Goal: Task Accomplishment & Management: Complete application form

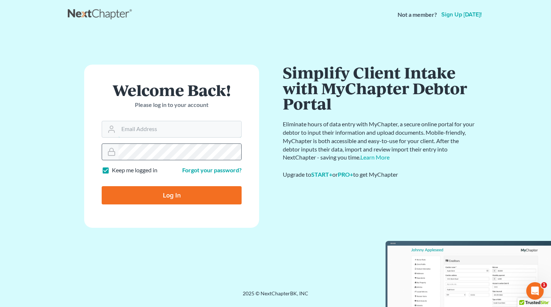
type input "spatel@sahilvijay.com"
click at [187, 198] on input "Log In" at bounding box center [172, 195] width 140 height 18
type input "Thinking..."
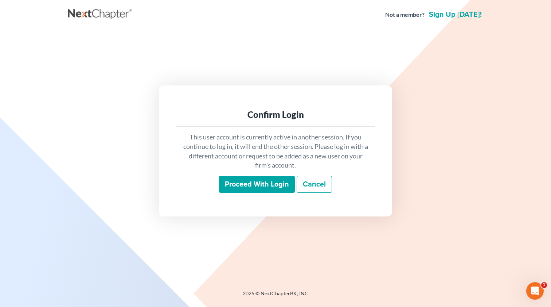
click at [259, 186] on input "Proceed with login" at bounding box center [257, 184] width 76 height 17
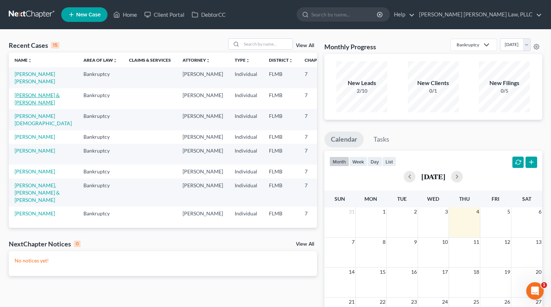
click at [36, 97] on link "Diaz, Emily & Giovanni" at bounding box center [37, 98] width 45 height 13
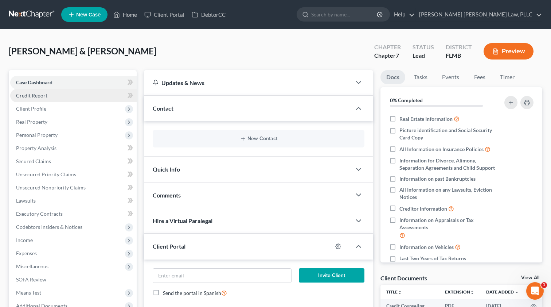
click at [27, 97] on span "Credit Report" at bounding box center [31, 95] width 31 height 6
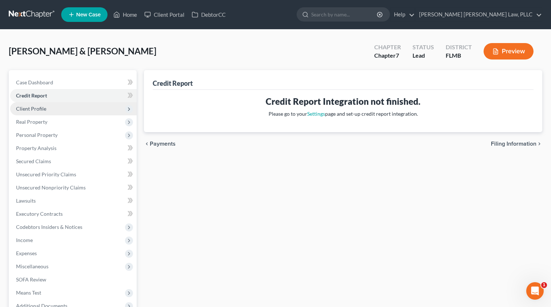
click at [34, 111] on span "Client Profile" at bounding box center [31, 108] width 30 height 6
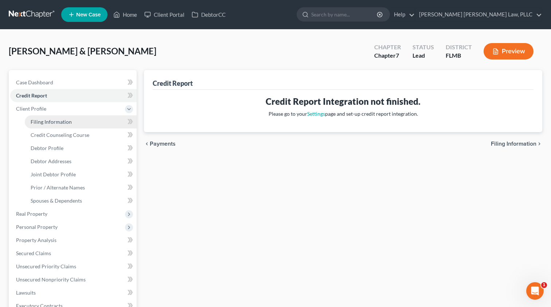
click at [40, 122] on span "Filing Information" at bounding box center [51, 122] width 41 height 6
select select "1"
select select "0"
select select "9"
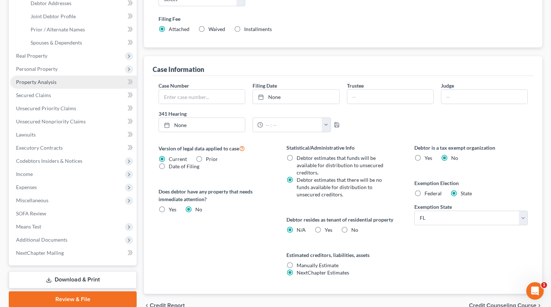
scroll to position [156, 0]
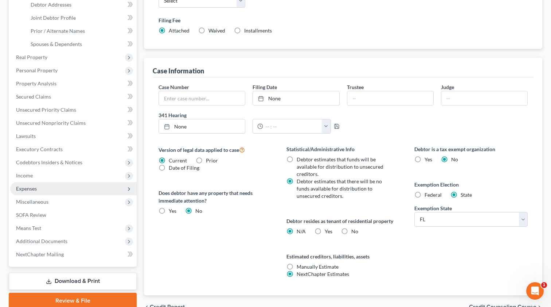
click at [42, 186] on span "Expenses" at bounding box center [73, 188] width 127 height 13
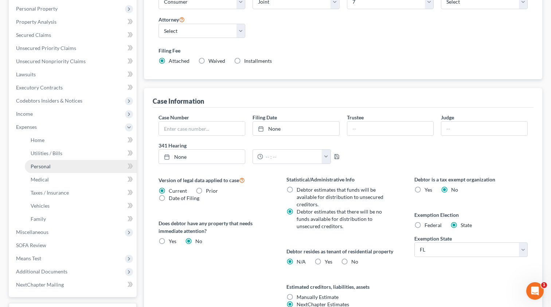
scroll to position [116, 0]
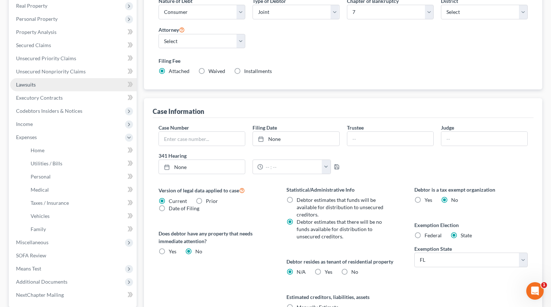
click at [36, 83] on link "Lawsuits" at bounding box center [73, 84] width 127 height 13
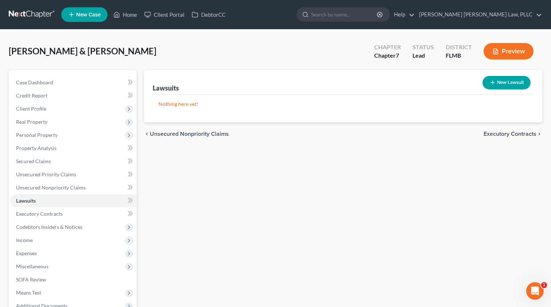
click at [519, 82] on button "New Lawsuit" at bounding box center [507, 82] width 48 height 13
select select "0"
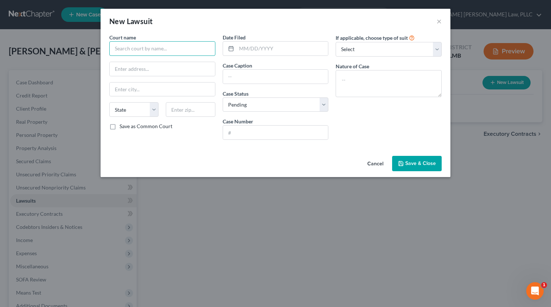
click at [177, 50] on input "text" at bounding box center [162, 48] width 106 height 15
click at [145, 49] on input "Oseocla County" at bounding box center [162, 48] width 106 height 15
paste input "Ninth Judicial Circuit Court"
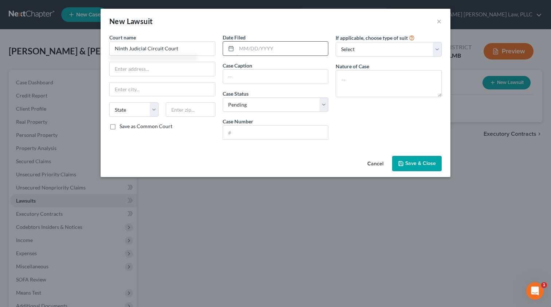
click at [246, 53] on input "text" at bounding box center [283, 49] width 92 height 14
click at [187, 51] on input "Ninth Judicial Circuit Court" at bounding box center [162, 48] width 106 height 15
type input "Ninth Judicial Circuit Court Orange"
click at [252, 51] on input "text" at bounding box center [283, 49] width 92 height 14
type input "0"
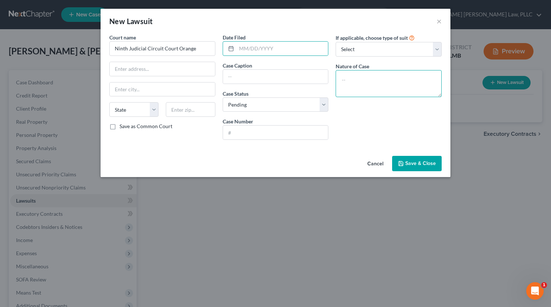
click at [355, 85] on textarea at bounding box center [389, 83] width 106 height 27
paste textarea "2025-CC-009015-O : ONEMAIN FINANCIAL GROUP LLCvs.EMILY DIAZ"
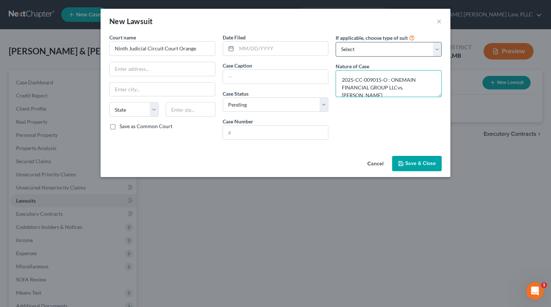
type textarea "2025-CC-009015-O : ONEMAIN FINANCIAL GROUP LLCvs.EMILY DIAZ"
click at [248, 48] on input "text" at bounding box center [283, 49] width 92 height 14
click at [238, 79] on input "text" at bounding box center [275, 77] width 105 height 14
paste input "2025-CC-009015-O"
type input "2025-CC-009015-O"
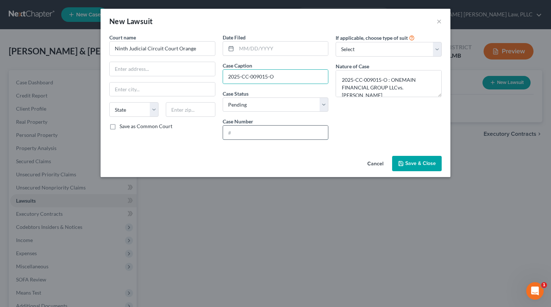
click at [235, 132] on input "text" at bounding box center [275, 132] width 105 height 14
paste input "2025-CC-009015-O"
type input "2025-CC-009015-O"
select select "0"
click at [241, 77] on input "2025-CC-009015-O" at bounding box center [275, 77] width 105 height 14
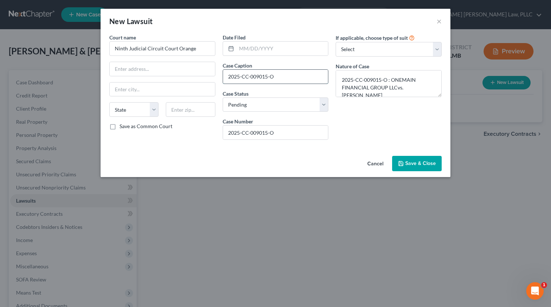
click at [241, 77] on input "2025-CC-009015-O" at bounding box center [275, 77] width 105 height 14
paste input "2025-CC-009015-O : ONEMAIN FINANCIAL GROUP LLCvs.EMILY DIAZ"
drag, startPoint x: 236, startPoint y: 77, endPoint x: 198, endPoint y: 77, distance: 37.6
click at [198, 77] on div "Court name * Ninth Judicial Circuit Court Orange State AL AK AR AZ CA CO CT DE …" at bounding box center [276, 90] width 340 height 112
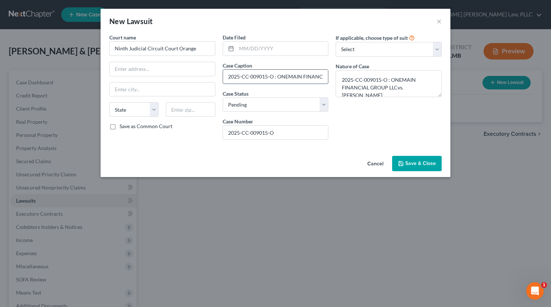
click at [254, 78] on input "2025-CC-009015-O : ONEMAIN FINANCIAL GROUP LLCvs.EMILY DIAZ" at bounding box center [275, 77] width 105 height 14
drag, startPoint x: 262, startPoint y: 78, endPoint x: 211, endPoint y: 77, distance: 50.7
click at [211, 78] on div "Court name * Ninth Judicial Circuit Court Orange State AL AK AR AZ CA CO CT DE …" at bounding box center [276, 90] width 340 height 112
type input "ONEMAIN FINANCIAL GROUP LLCvs.EMILY DIAZ"
paste input "425 N Orange Ave"
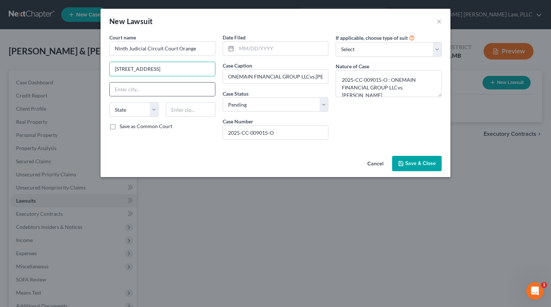
type input "425 N Orange Ave"
paste input "Orlando"
type input "Orlando"
click at [133, 92] on input "text" at bounding box center [162, 89] width 105 height 14
paste input "Orlando"
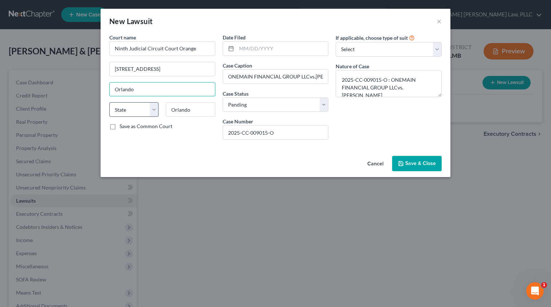
type input "Orlando"
select select "9"
click at [179, 110] on input "Orlando" at bounding box center [190, 109] width 49 height 15
click at [179, 113] on input "text" at bounding box center [190, 109] width 49 height 15
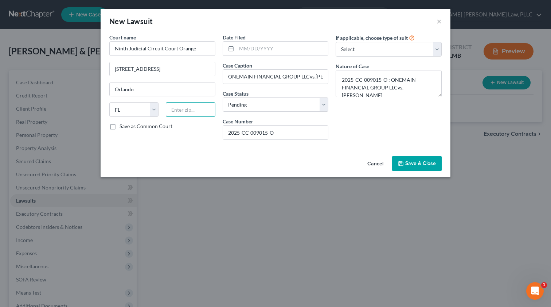
paste input "32801"
type input "32801"
click at [292, 47] on input "text" at bounding box center [283, 49] width 92 height 14
type input "05/05/2025"
click at [408, 166] on span "Save & Close" at bounding box center [420, 163] width 31 height 6
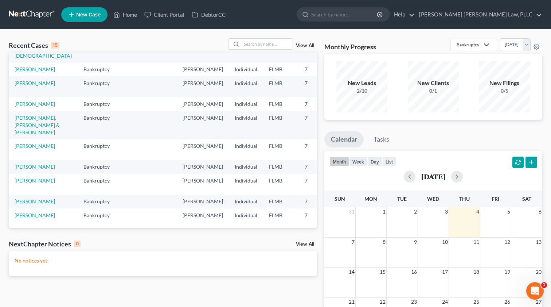
scroll to position [69, 0]
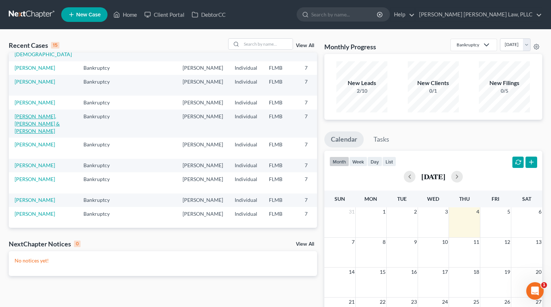
click at [21, 134] on link "Davila Dean, Hector & Barrio Figueroa, Cristina" at bounding box center [37, 123] width 45 height 21
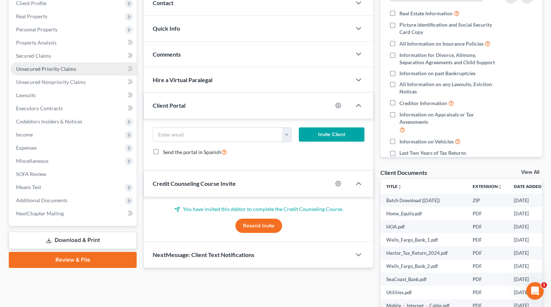
scroll to position [128, 0]
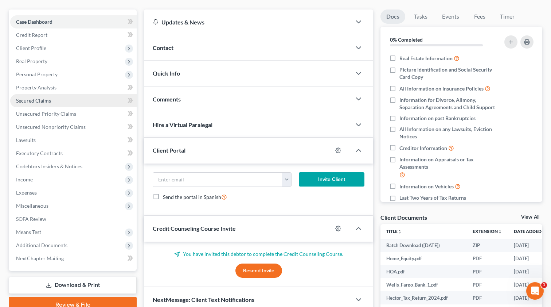
click at [34, 101] on span "Secured Claims" at bounding box center [33, 100] width 35 height 6
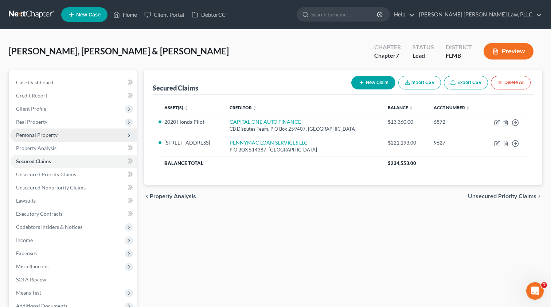
click at [38, 137] on span "Personal Property" at bounding box center [37, 135] width 42 height 6
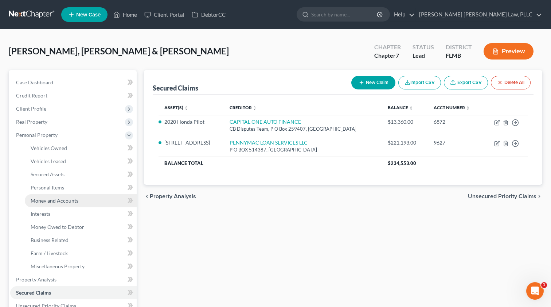
click at [56, 206] on link "Money and Accounts" at bounding box center [81, 200] width 112 height 13
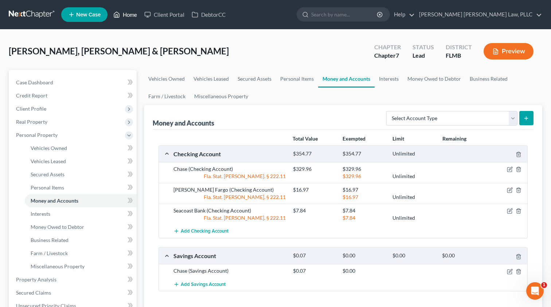
click at [133, 14] on link "Home" at bounding box center [125, 14] width 31 height 13
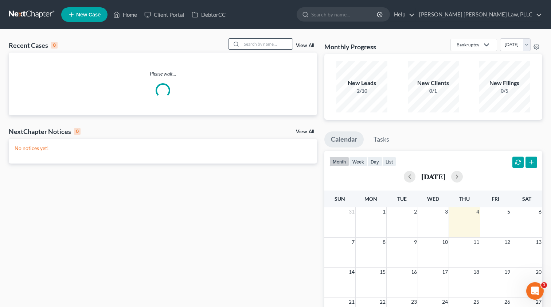
click at [256, 43] on input "search" at bounding box center [267, 44] width 51 height 11
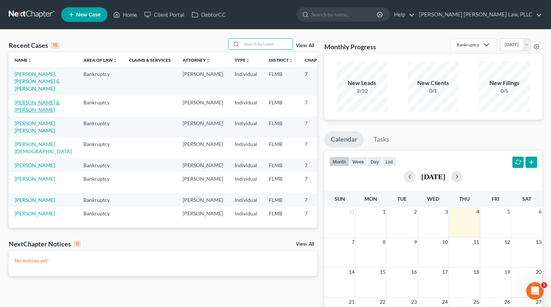
click at [23, 113] on link "Diaz, Emily & Giovanni" at bounding box center [37, 105] width 45 height 13
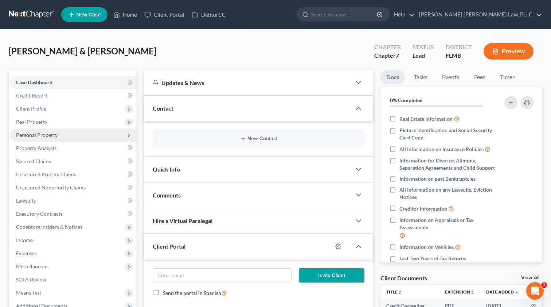
click at [54, 134] on span "Personal Property" at bounding box center [37, 135] width 42 height 6
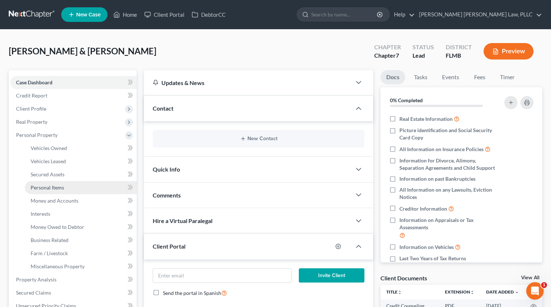
click at [58, 191] on link "Personal Items" at bounding box center [81, 187] width 112 height 13
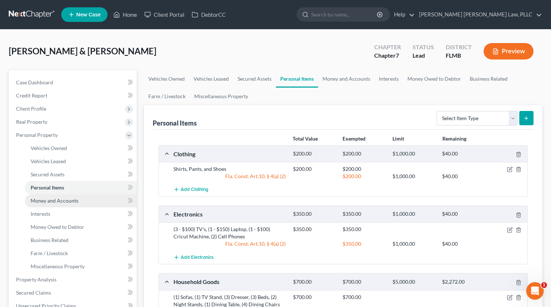
click at [52, 202] on span "Money and Accounts" at bounding box center [55, 200] width 48 height 6
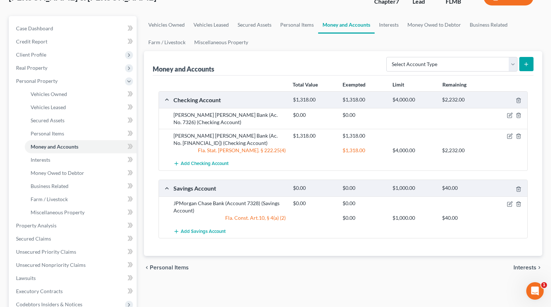
scroll to position [56, 0]
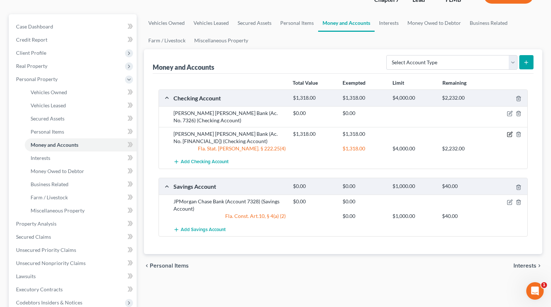
click at [508, 133] on icon "button" at bounding box center [510, 134] width 4 height 4
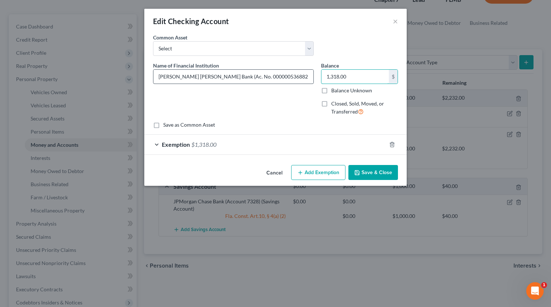
drag, startPoint x: 348, startPoint y: 75, endPoint x: 279, endPoint y: 73, distance: 68.9
click at [279, 73] on div "Name of Financial Institution * JP Morgan Chase Bank (Ac. No. 000000536882116) …" at bounding box center [275, 92] width 252 height 60
type input "558.43"
click at [329, 145] on div "Exemption $1,318.00" at bounding box center [265, 144] width 242 height 19
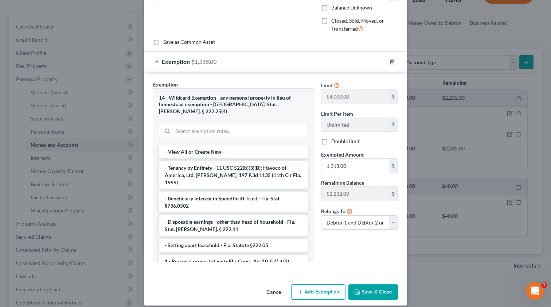
scroll to position [82, 0]
click at [338, 170] on input "1,318.00" at bounding box center [355, 166] width 67 height 14
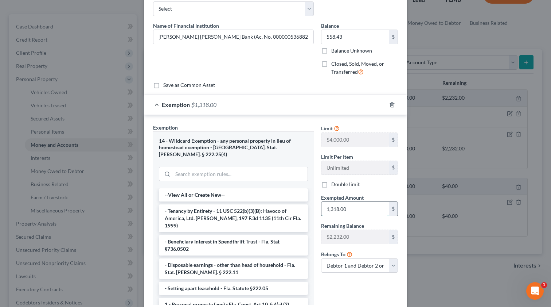
scroll to position [39, 0]
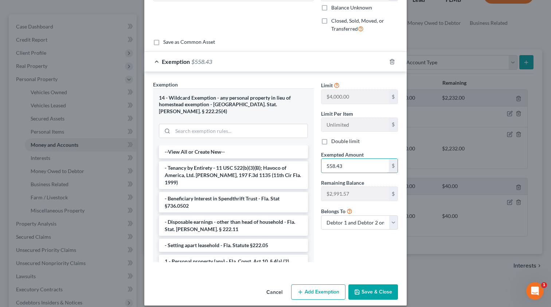
type input "558.43"
click at [367, 287] on button "Save & Close" at bounding box center [374, 291] width 50 height 15
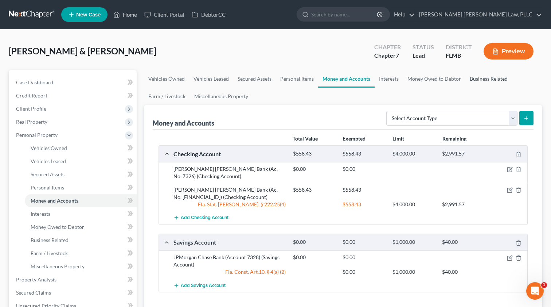
scroll to position [0, 0]
click at [44, 85] on span "Case Dashboard" at bounding box center [34, 82] width 37 height 6
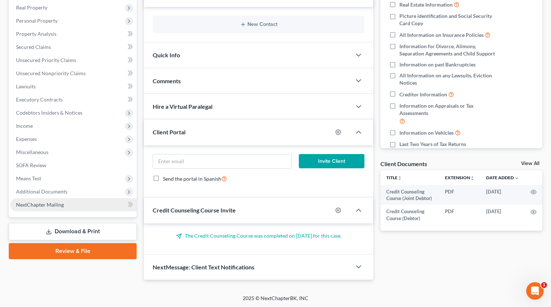
scroll to position [114, 0]
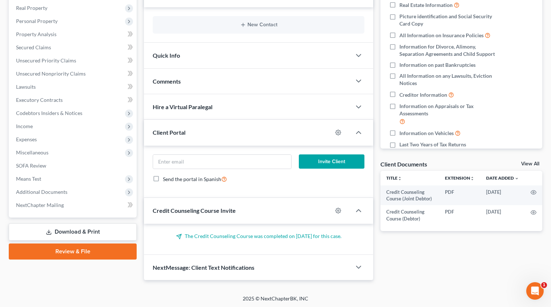
click at [59, 252] on link "Review & File" at bounding box center [73, 251] width 128 height 16
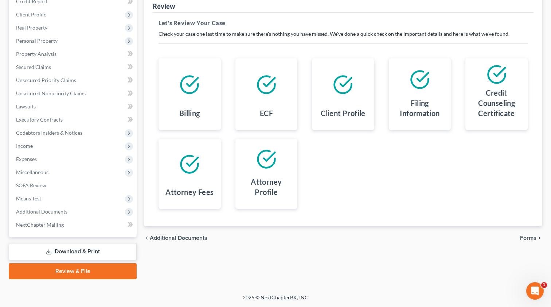
scroll to position [94, 0]
click at [535, 236] on span "Forms" at bounding box center [528, 238] width 16 height 6
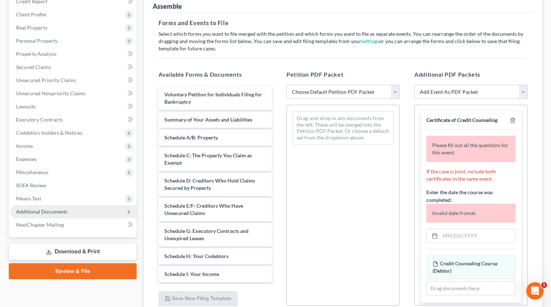
click at [42, 213] on span "Additional Documents" at bounding box center [41, 211] width 51 height 6
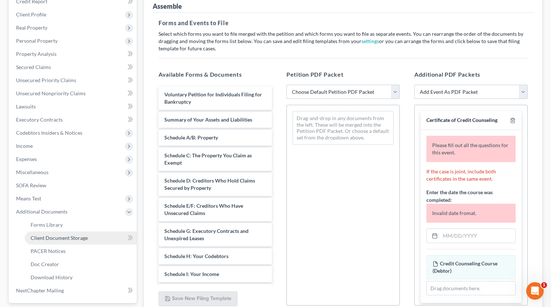
click at [47, 241] on link "Client Document Storage" at bounding box center [81, 237] width 112 height 13
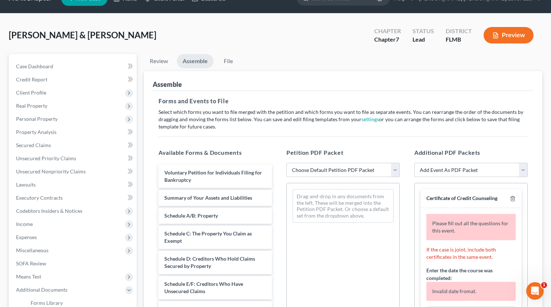
select select "9"
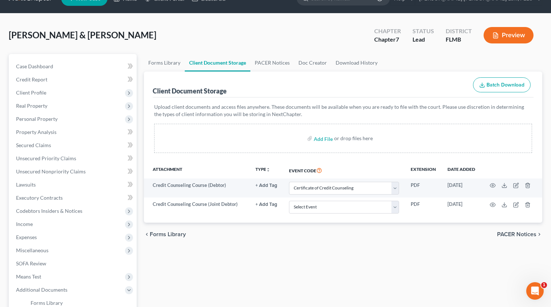
scroll to position [0, 0]
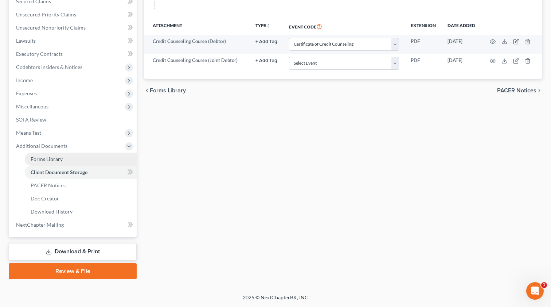
click at [61, 158] on span "Forms Library" at bounding box center [47, 159] width 32 height 6
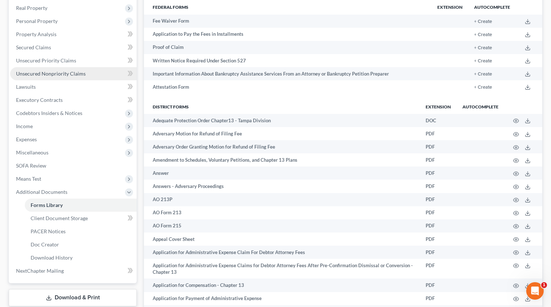
scroll to position [121, 0]
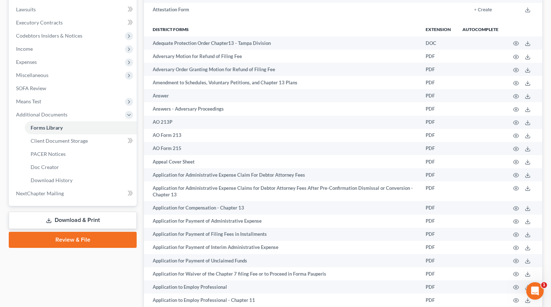
click at [71, 224] on link "Download & Print" at bounding box center [73, 219] width 128 height 17
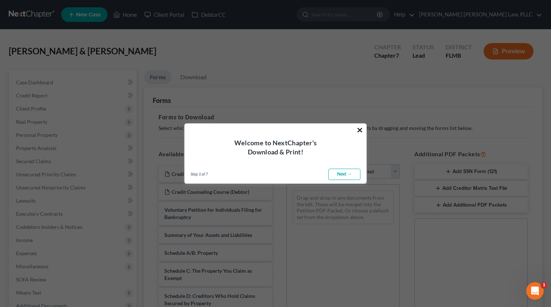
click at [361, 124] on button "×" at bounding box center [360, 130] width 7 height 12
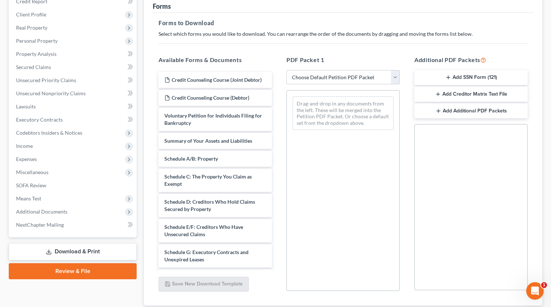
scroll to position [105, 0]
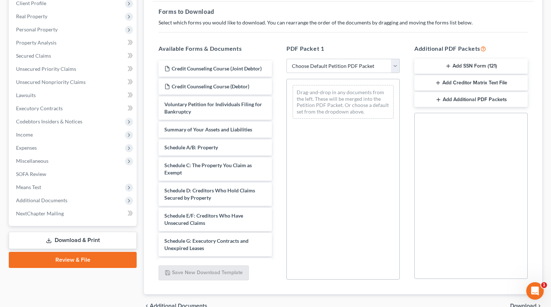
click at [454, 69] on button "Add SSN Form (121)" at bounding box center [471, 66] width 113 height 15
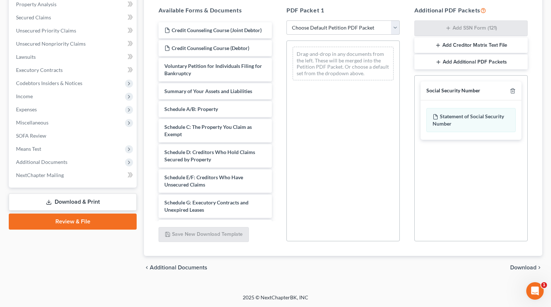
click at [518, 268] on span "Download" at bounding box center [523, 267] width 26 height 6
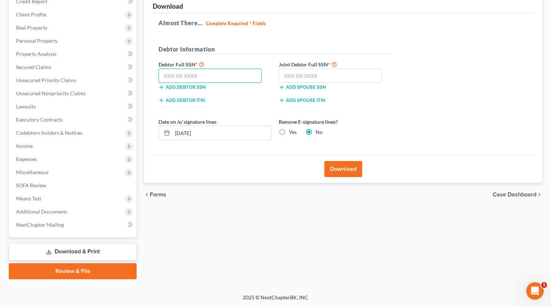
click at [200, 79] on input "text" at bounding box center [210, 76] width 103 height 15
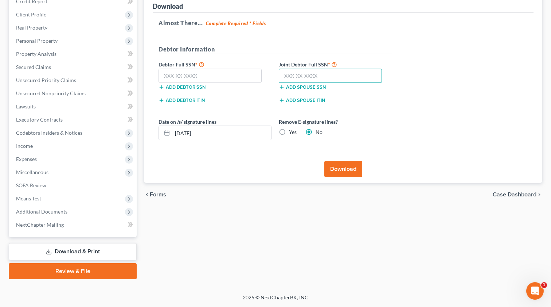
click at [300, 75] on input "text" at bounding box center [330, 76] width 103 height 15
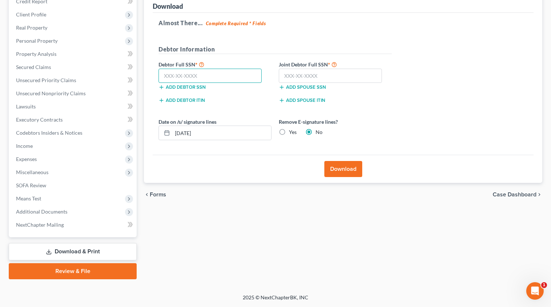
click at [190, 78] on input "text" at bounding box center [210, 76] width 103 height 15
type input "155-60-9615"
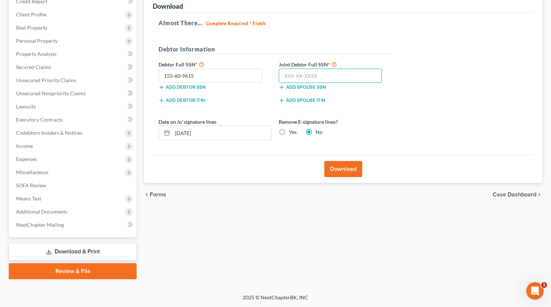
click at [291, 78] on input "text" at bounding box center [330, 76] width 103 height 15
type input "4"
type input "584-87-1925"
click at [336, 167] on button "Download" at bounding box center [344, 169] width 38 height 16
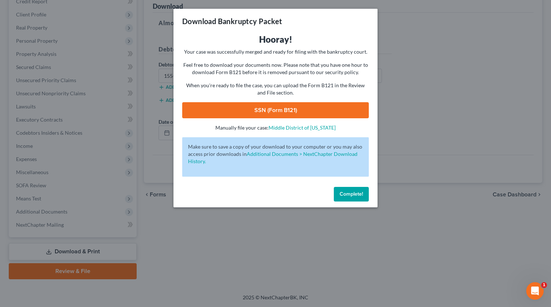
click at [279, 107] on link "SSN (Form B121)" at bounding box center [275, 110] width 187 height 16
click at [342, 194] on span "Complete!" at bounding box center [351, 194] width 23 height 6
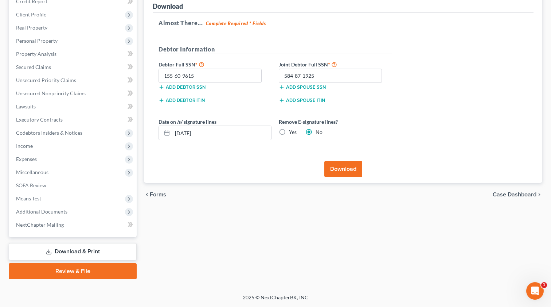
click at [115, 269] on link "Review & File" at bounding box center [73, 271] width 128 height 16
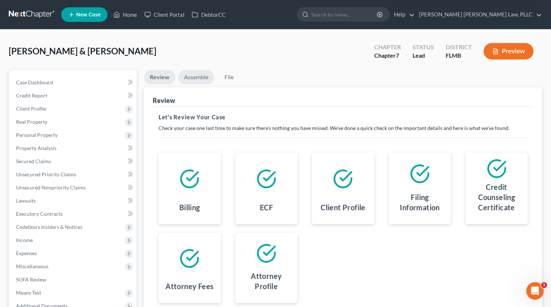
click at [199, 79] on link "Assemble" at bounding box center [196, 77] width 36 height 14
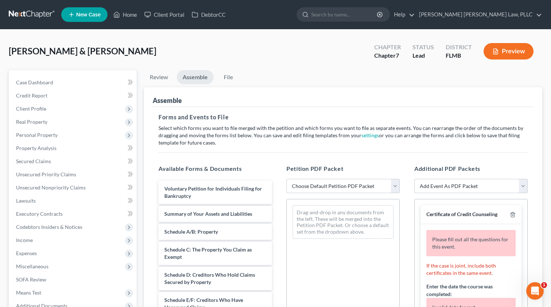
scroll to position [73, 0]
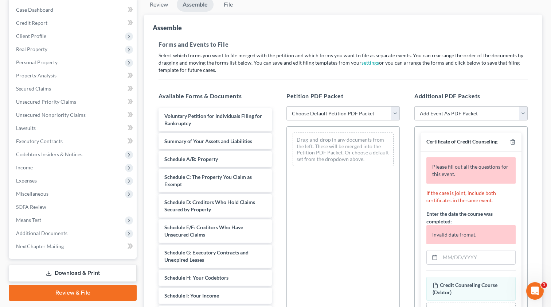
select select "0"
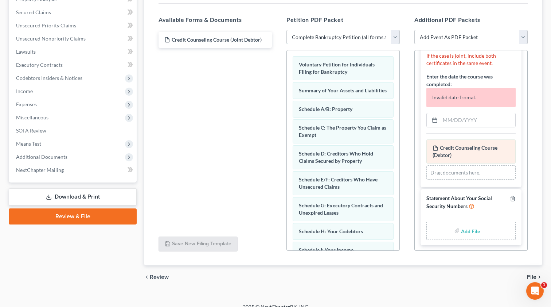
scroll to position [61, 0]
click at [461, 229] on label "Add File" at bounding box center [471, 231] width 20 height 13
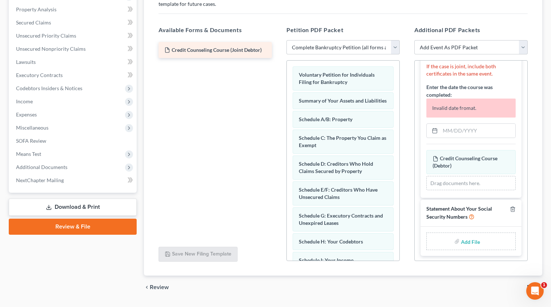
scroll to position [139, 0]
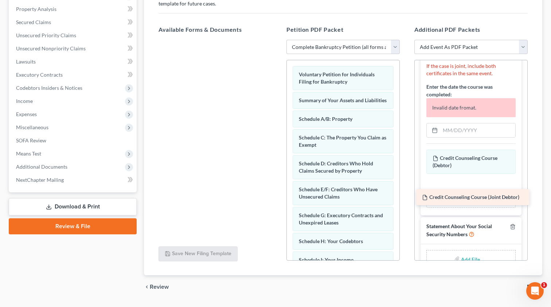
drag, startPoint x: 201, startPoint y: 48, endPoint x: 459, endPoint y: 198, distance: 298.0
click at [278, 40] on div "Credit Counseling Course (Joint Debtor) Credit Counseling Course (Joint Debtor)" at bounding box center [215, 40] width 125 height 0
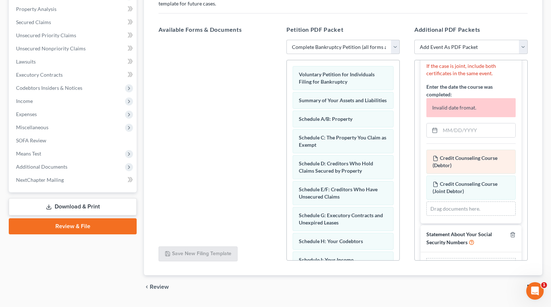
click at [458, 165] on div "Credit Counseling Course (Debtor) Amended Credit Counseling Course (Debtor)" at bounding box center [471, 161] width 89 height 24
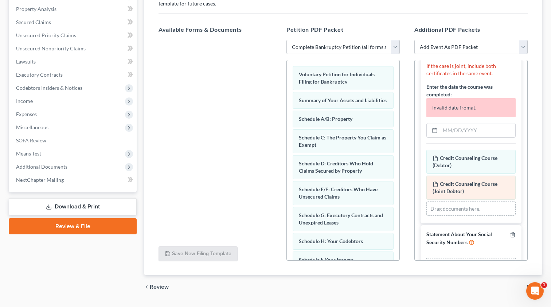
click at [459, 191] on div "Credit Counseling Course (Debtor) Amended Credit Counseling Course (Debtor) Cre…" at bounding box center [471, 182] width 89 height 66
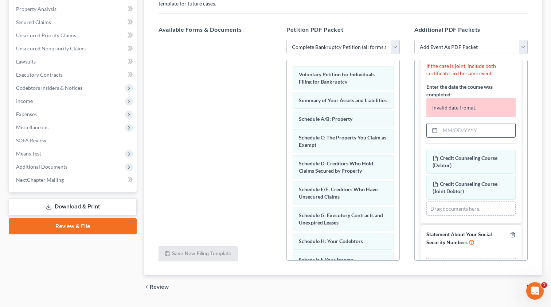
click at [460, 133] on input "text" at bounding box center [477, 130] width 75 height 14
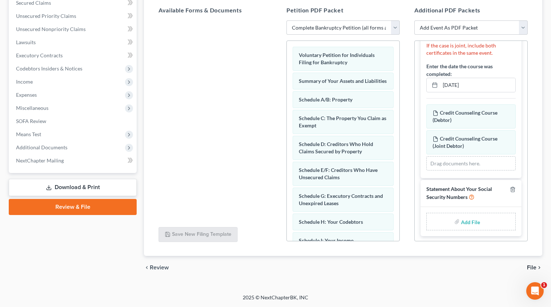
scroll to position [158, 0]
type input "08/04/2025"
click at [473, 222] on input "file" at bounding box center [470, 221] width 18 height 13
click at [82, 151] on span "Additional Documents" at bounding box center [73, 147] width 127 height 13
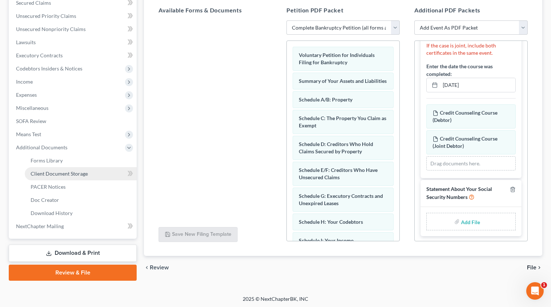
click at [68, 174] on span "Client Document Storage" at bounding box center [59, 173] width 57 height 6
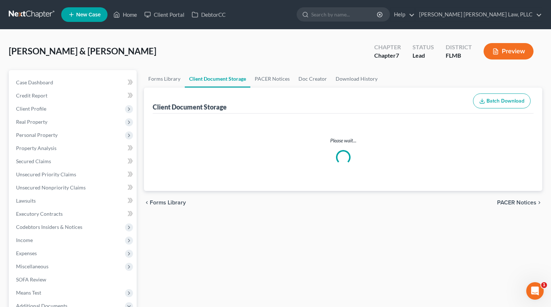
select select "9"
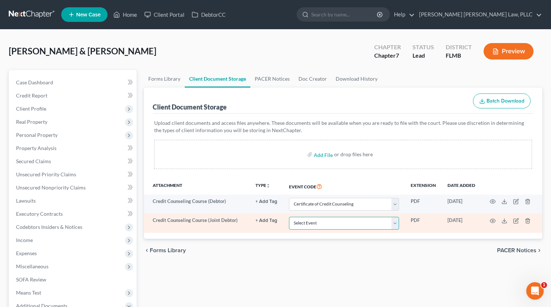
select select "9"
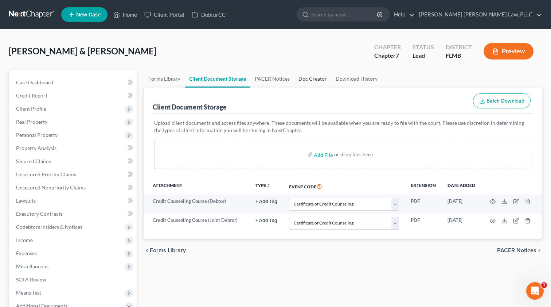
click at [316, 79] on link "Doc Creator" at bounding box center [312, 79] width 37 height 18
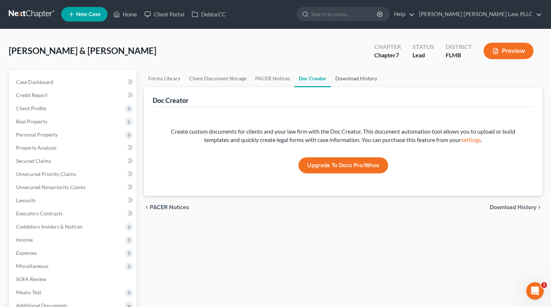
click at [350, 77] on link "Download History" at bounding box center [356, 79] width 51 height 18
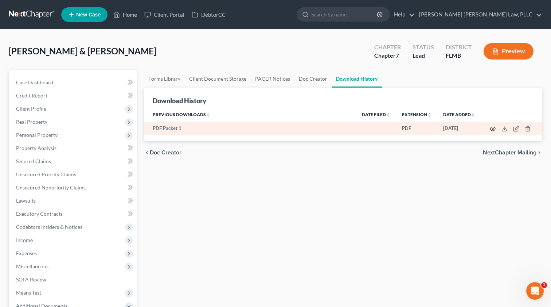
click at [493, 128] on icon "button" at bounding box center [493, 129] width 6 height 6
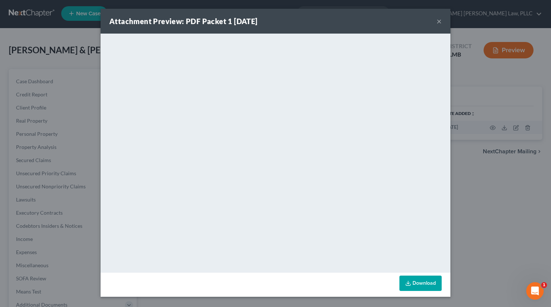
click at [440, 21] on button "×" at bounding box center [439, 21] width 5 height 9
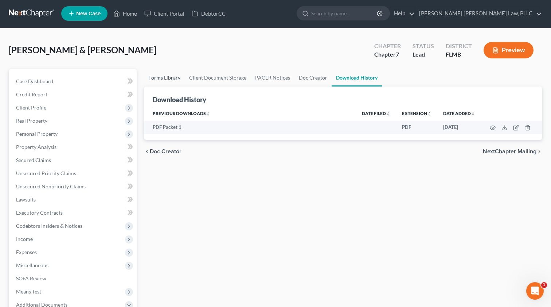
click at [154, 75] on link "Forms Library" at bounding box center [164, 78] width 41 height 18
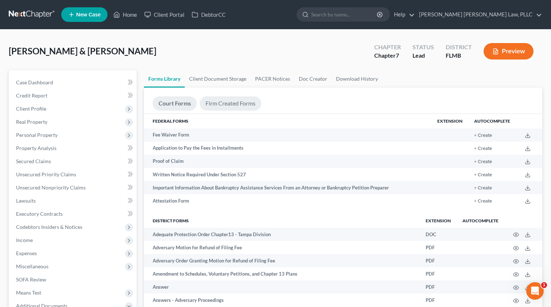
click at [224, 104] on link "Firm Created Forms" at bounding box center [231, 103] width 62 height 14
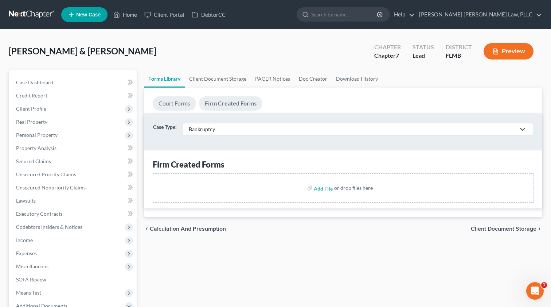
drag, startPoint x: 177, startPoint y: 104, endPoint x: 186, endPoint y: 97, distance: 11.2
click at [178, 104] on link "Court Forms" at bounding box center [174, 103] width 43 height 14
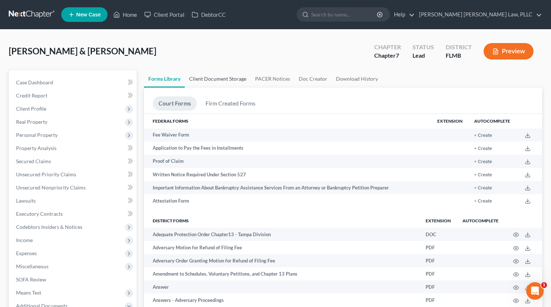
click at [199, 83] on link "Client Document Storage" at bounding box center [218, 79] width 66 height 18
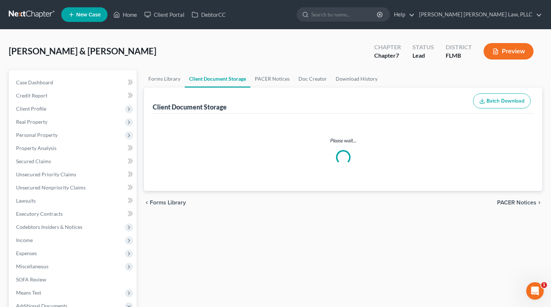
select select "9"
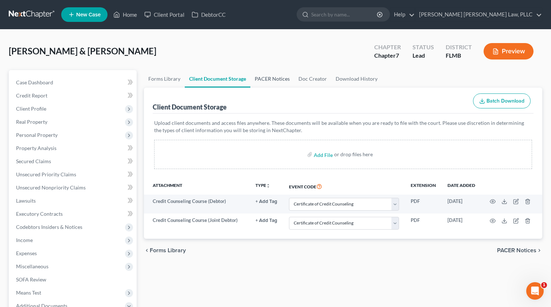
click at [273, 78] on link "PACER Notices" at bounding box center [272, 79] width 44 height 18
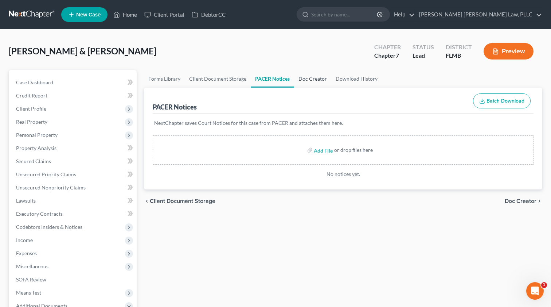
click at [315, 79] on link "Doc Creator" at bounding box center [312, 79] width 37 height 18
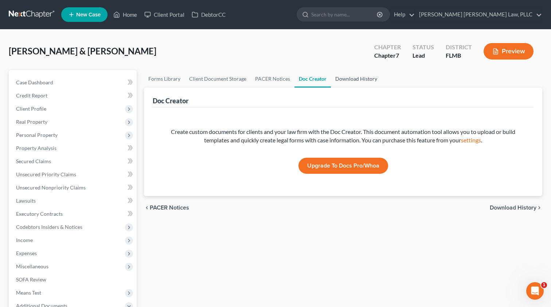
click at [352, 82] on link "Download History" at bounding box center [356, 79] width 51 height 18
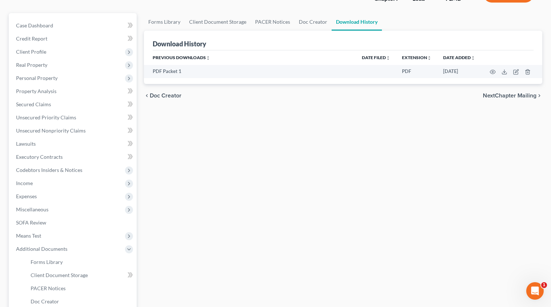
scroll to position [133, 0]
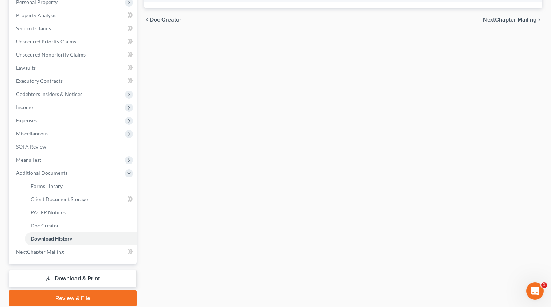
click at [68, 277] on link "Download & Print" at bounding box center [73, 278] width 128 height 17
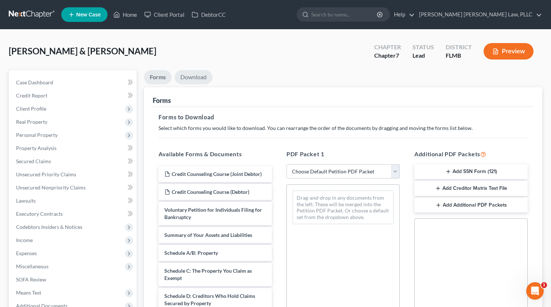
click at [201, 71] on link "Download" at bounding box center [194, 77] width 38 height 14
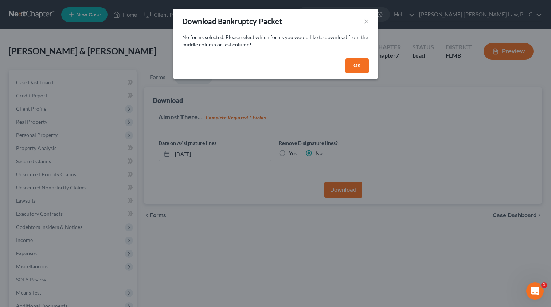
click at [360, 70] on button "OK" at bounding box center [357, 65] width 23 height 15
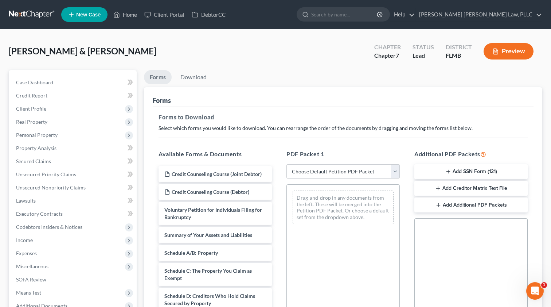
click at [459, 173] on button "Add SSN Form (121)" at bounding box center [471, 171] width 113 height 15
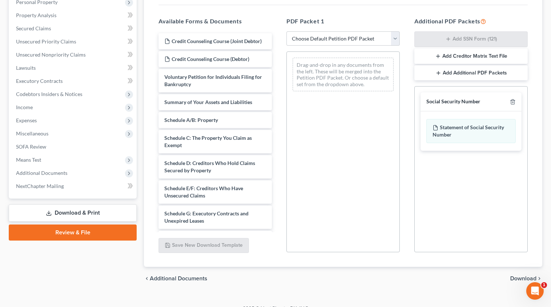
scroll to position [144, 0]
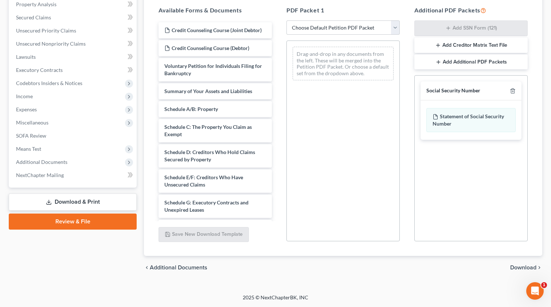
click at [519, 267] on span "Download" at bounding box center [523, 267] width 26 height 6
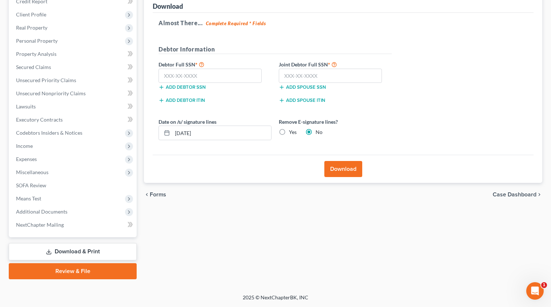
scroll to position [94, 0]
click at [189, 76] on input "text" at bounding box center [210, 76] width 103 height 15
type input "155-60-9615"
click at [300, 74] on input "text" at bounding box center [330, 76] width 103 height 15
type input "8"
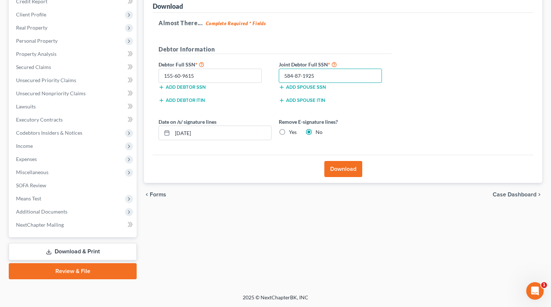
type input "584-87-1925"
click at [342, 171] on button "Download" at bounding box center [344, 169] width 38 height 16
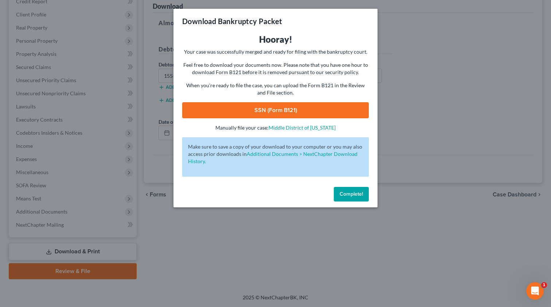
click at [271, 113] on link "SSN (Form B121)" at bounding box center [275, 110] width 187 height 16
click at [346, 192] on span "Complete!" at bounding box center [351, 194] width 23 height 6
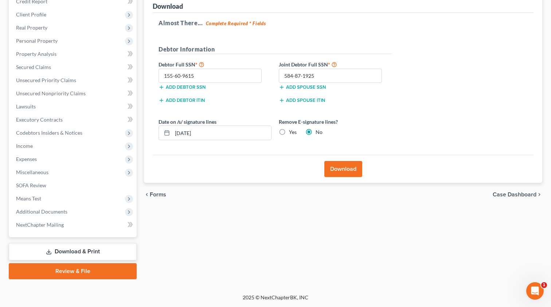
click at [43, 276] on link "Review & File" at bounding box center [73, 271] width 128 height 16
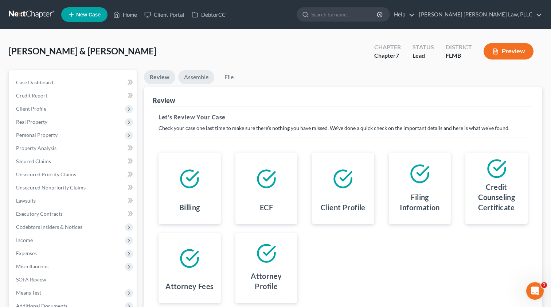
click at [201, 78] on link "Assemble" at bounding box center [196, 77] width 36 height 14
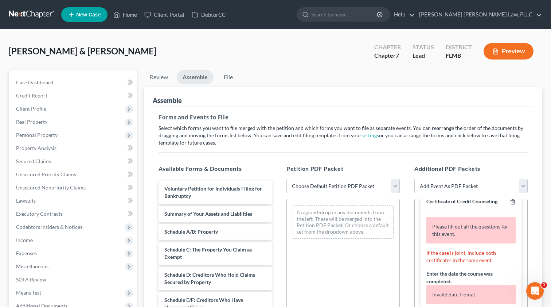
scroll to position [20, 0]
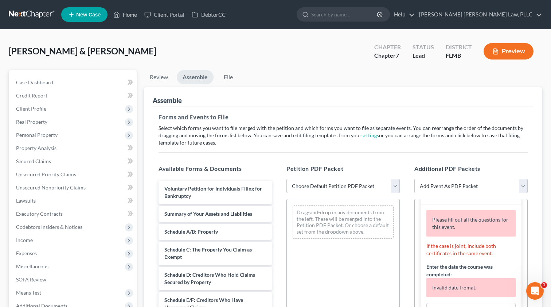
select select "0"
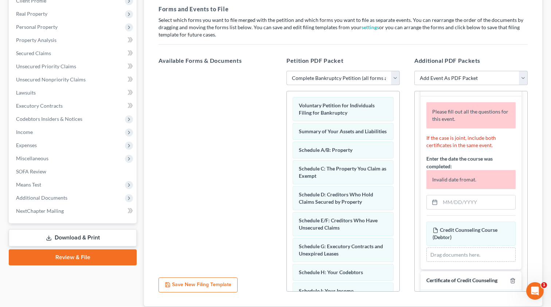
scroll to position [127, 0]
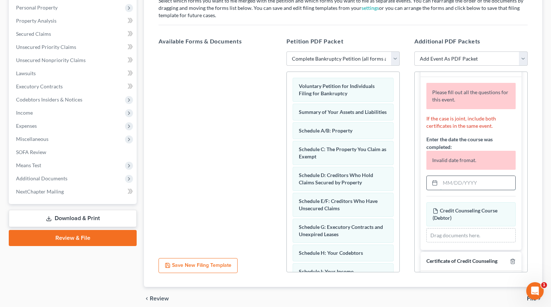
click at [448, 179] on input "text" at bounding box center [477, 183] width 75 height 14
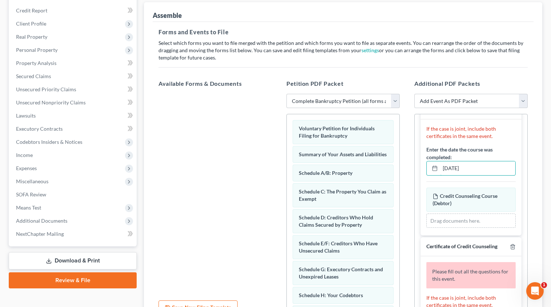
scroll to position [80, 0]
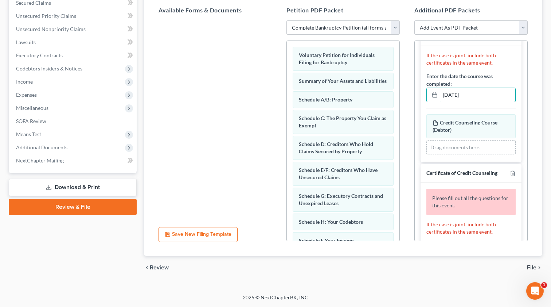
type input "08/04/2025"
drag, startPoint x: 184, startPoint y: 144, endPoint x: 187, endPoint y: 153, distance: 9.3
click at [184, 144] on div at bounding box center [215, 120] width 125 height 201
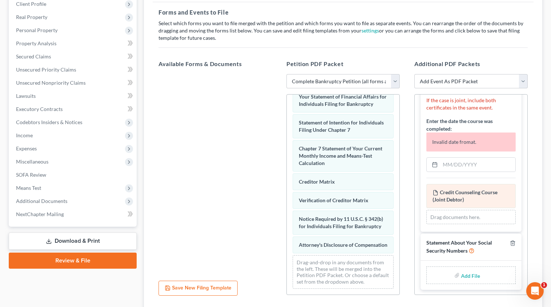
scroll to position [197, 0]
click at [450, 162] on input "text" at bounding box center [477, 165] width 75 height 14
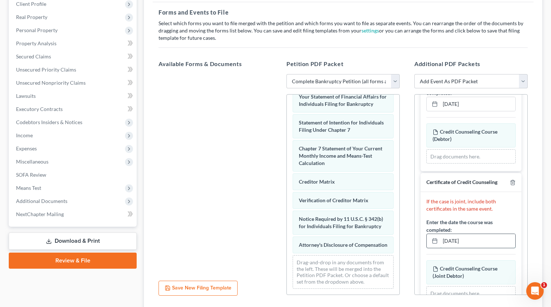
scroll to position [68, 0]
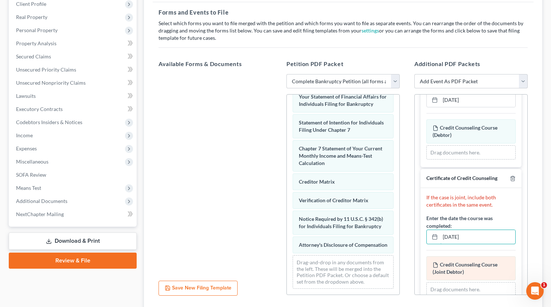
type input "08/04/2025"
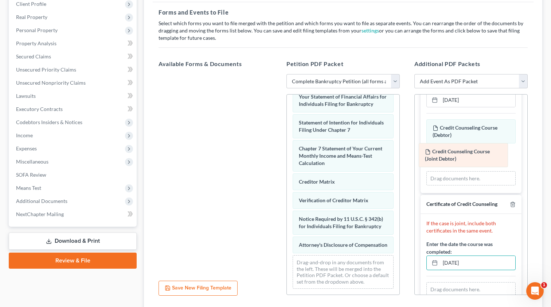
drag, startPoint x: 458, startPoint y: 264, endPoint x: 451, endPoint y: 153, distance: 111.8
click at [451, 282] on div "Credit Counseling Course (Joint Debtor) Amended Credit Counseling Course (Joint…" at bounding box center [471, 289] width 89 height 15
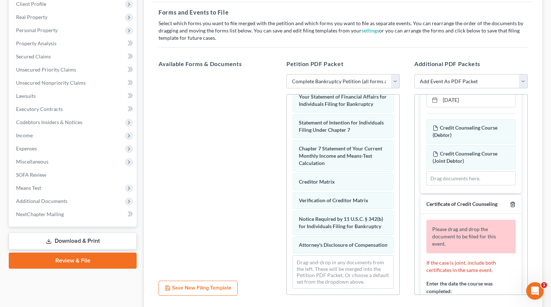
click at [513, 204] on line "button" at bounding box center [513, 204] width 0 height 1
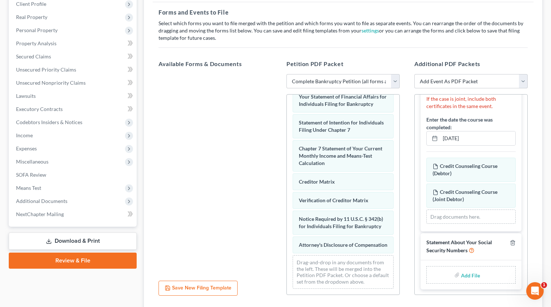
scroll to position [30, 0]
click at [466, 273] on input "file" at bounding box center [470, 274] width 18 height 13
type input "C:\fakepath\92fe56e7-3873-4709-ae7e-b8a4a2b64fda.pdf"
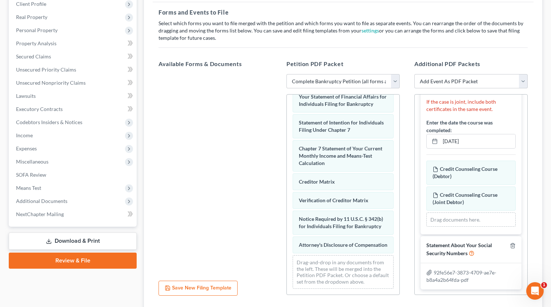
scroll to position [27, 0]
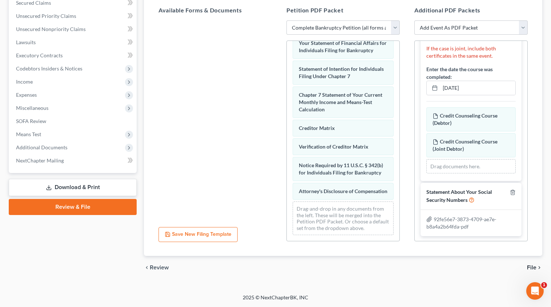
click at [532, 268] on span "File" at bounding box center [531, 267] width 9 height 6
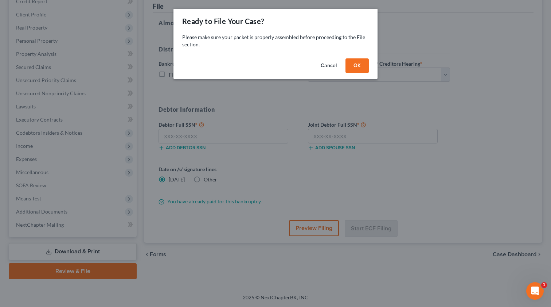
scroll to position [94, 0]
click at [354, 66] on button "OK" at bounding box center [357, 65] width 23 height 15
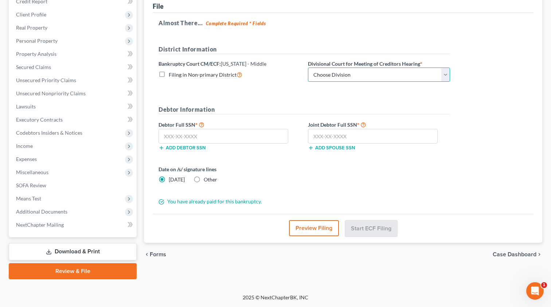
select select "2"
click at [227, 137] on input "text" at bounding box center [224, 136] width 130 height 15
type input "155-60-9615"
click at [370, 135] on input "text" at bounding box center [373, 136] width 130 height 15
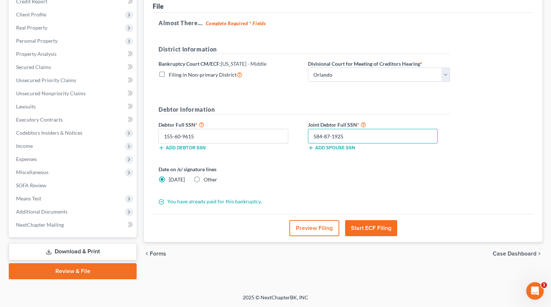
type input "584-87-1925"
click at [364, 229] on button "Start ECF Filing" at bounding box center [371, 228] width 52 height 16
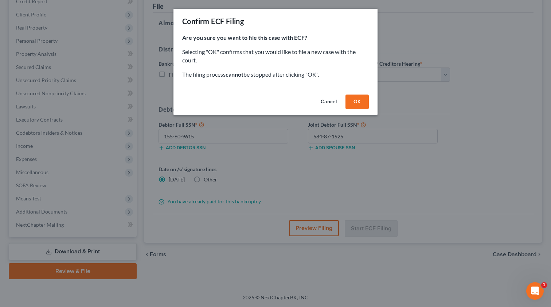
click at [356, 102] on button "OK" at bounding box center [357, 101] width 23 height 15
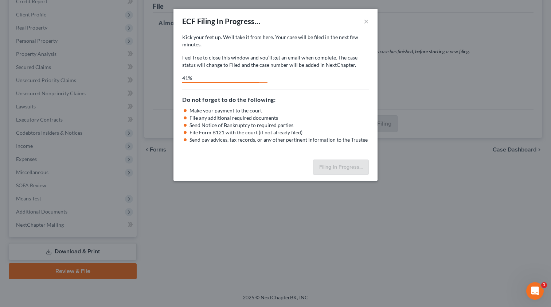
select select "2"
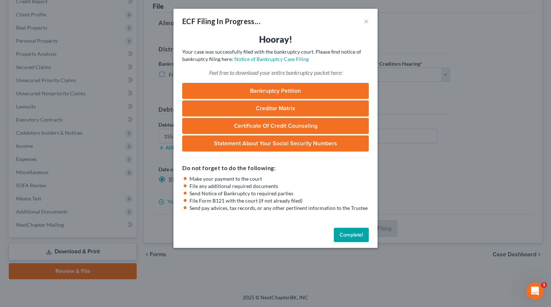
click at [347, 233] on button "Complete!" at bounding box center [351, 235] width 35 height 15
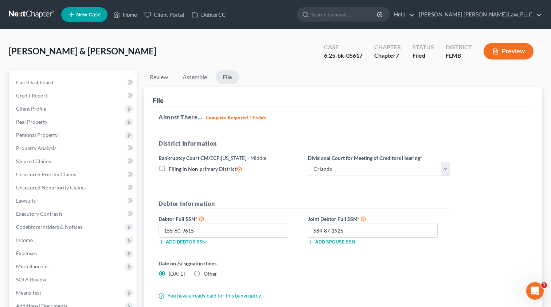
scroll to position [0, 0]
click at [342, 55] on div "6:25-bk-05617" at bounding box center [343, 55] width 39 height 8
click at [335, 55] on div "6:25-bk-05617" at bounding box center [343, 55] width 39 height 8
copy div "6:25-bk-05617"
